Goal: Task Accomplishment & Management: Complete application form

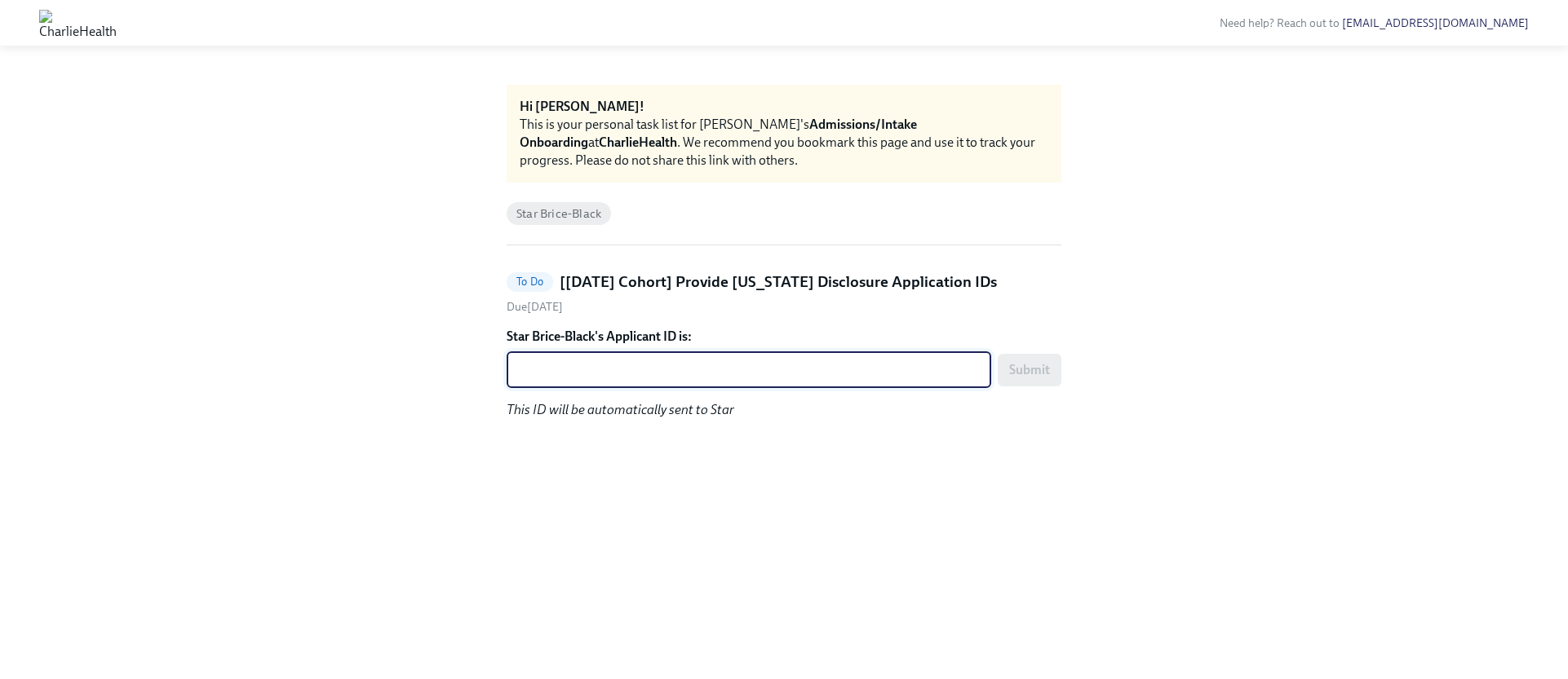
click at [761, 361] on textarea "Star Brice-Black's Applicant ID is:" at bounding box center [749, 370] width 465 height 20
paste textarea "1246587"
type textarea "1246587"
click at [1016, 366] on span "Submit" at bounding box center [1030, 369] width 41 height 16
click at [615, 370] on textarea "Ann Clifton's Applicant ID is:" at bounding box center [749, 370] width 465 height 20
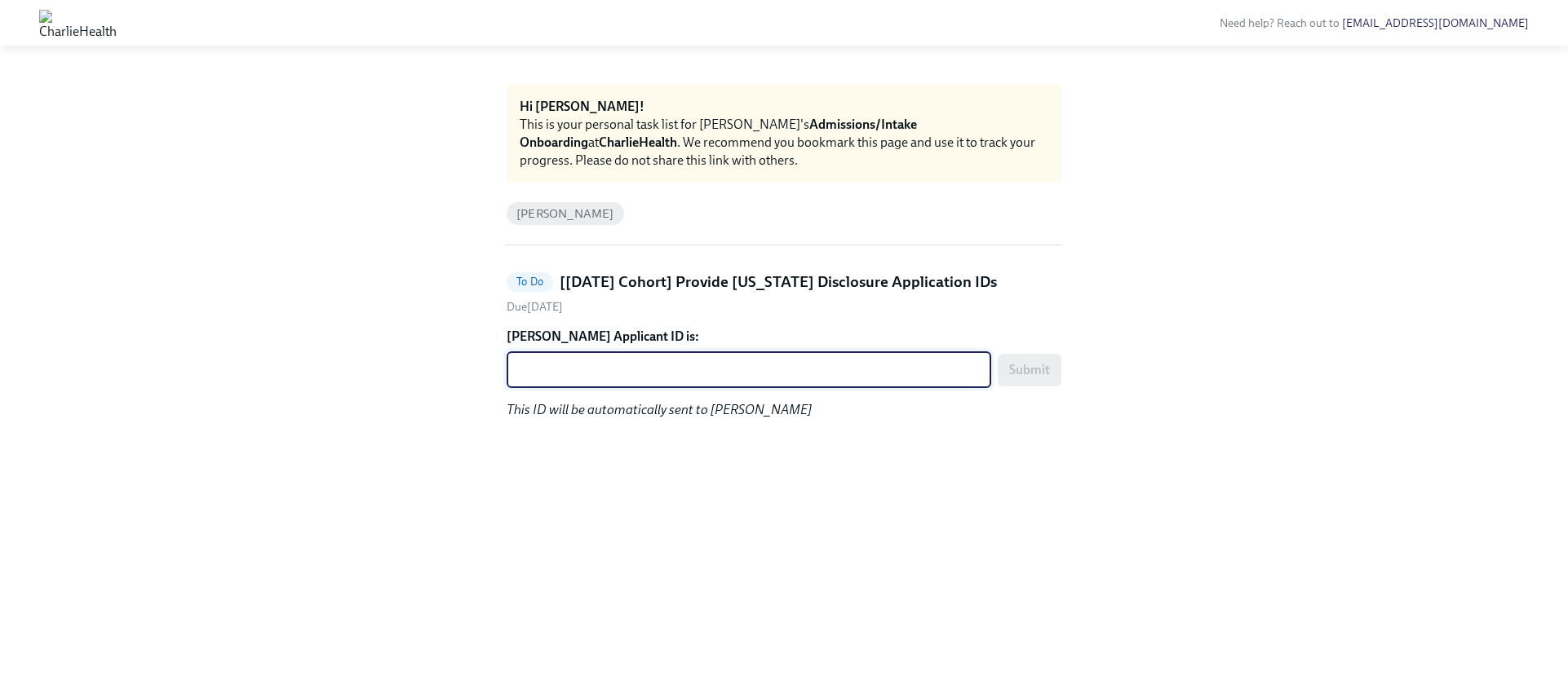
paste textarea "1246591"
type textarea "1246591"
click at [1042, 369] on span "Submit" at bounding box center [1030, 369] width 41 height 16
